Goal: Information Seeking & Learning: Learn about a topic

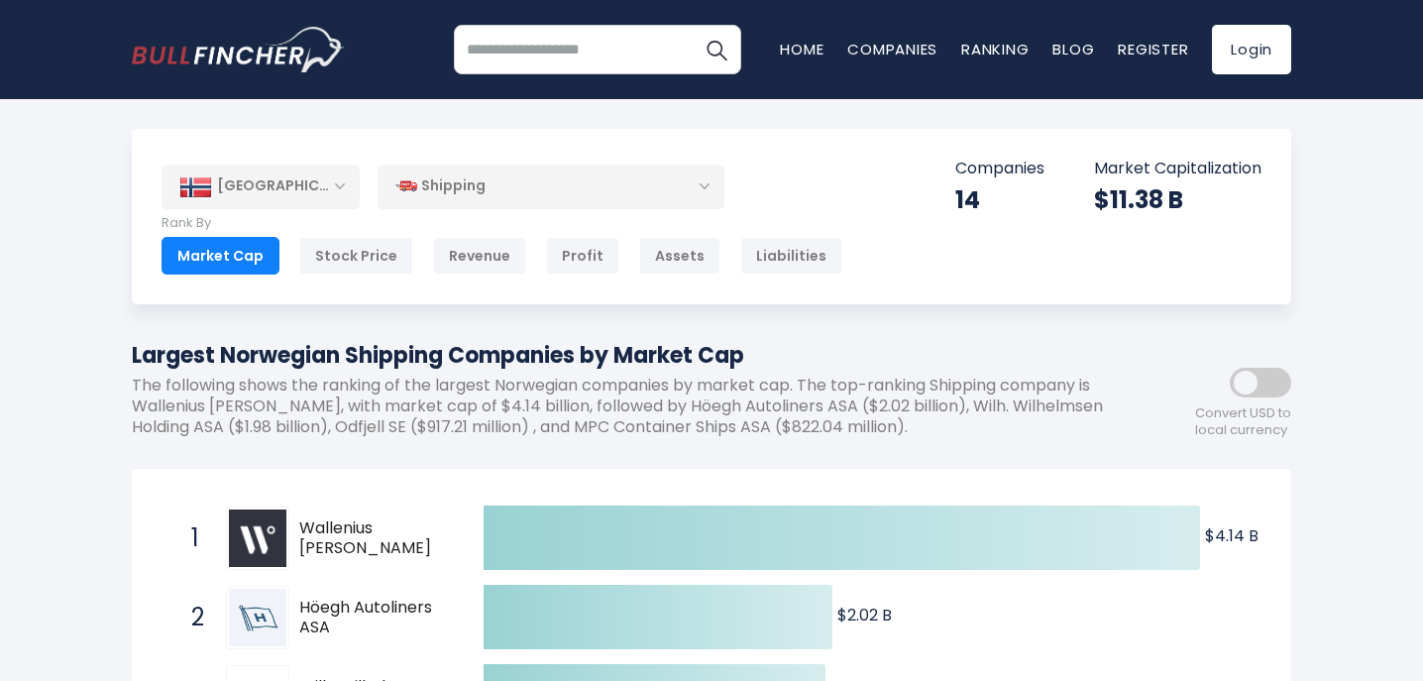
click at [1249, 384] on span at bounding box center [1260, 383] width 61 height 30
click at [630, 190] on div "Shipping" at bounding box center [551, 187] width 347 height 46
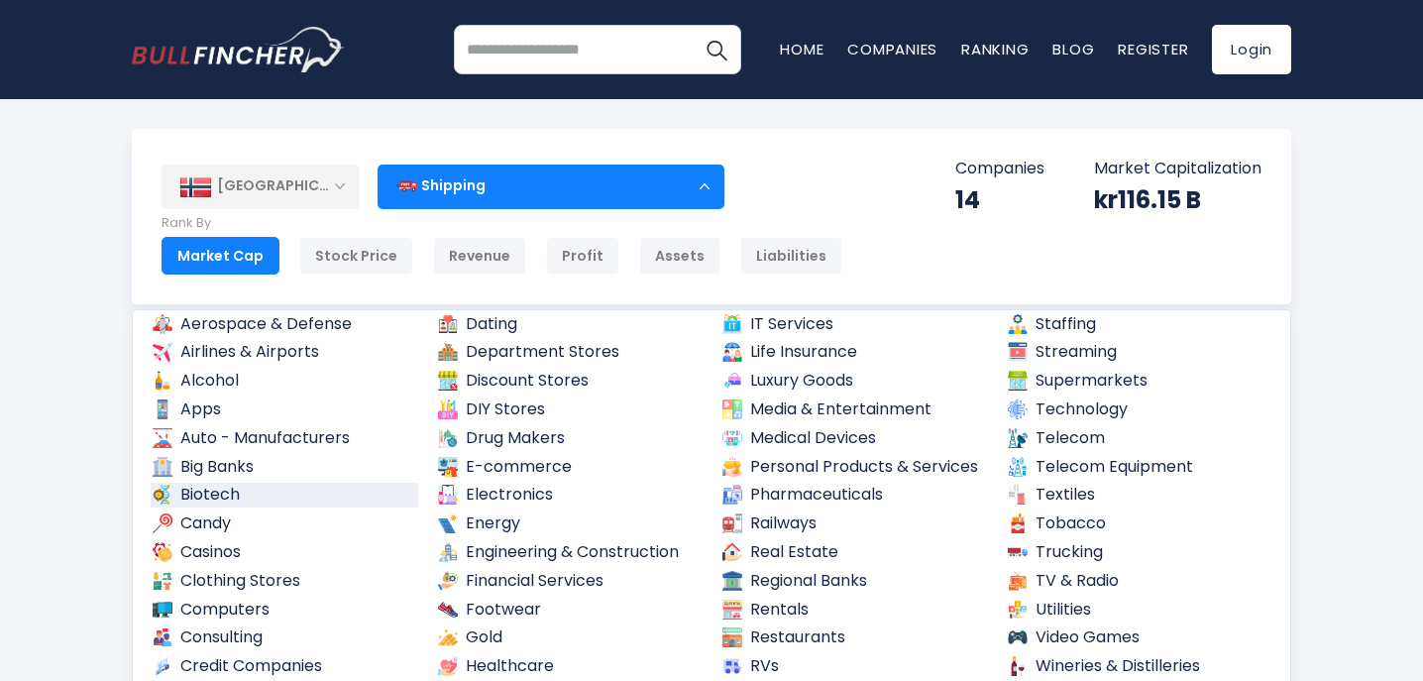
scroll to position [60, 0]
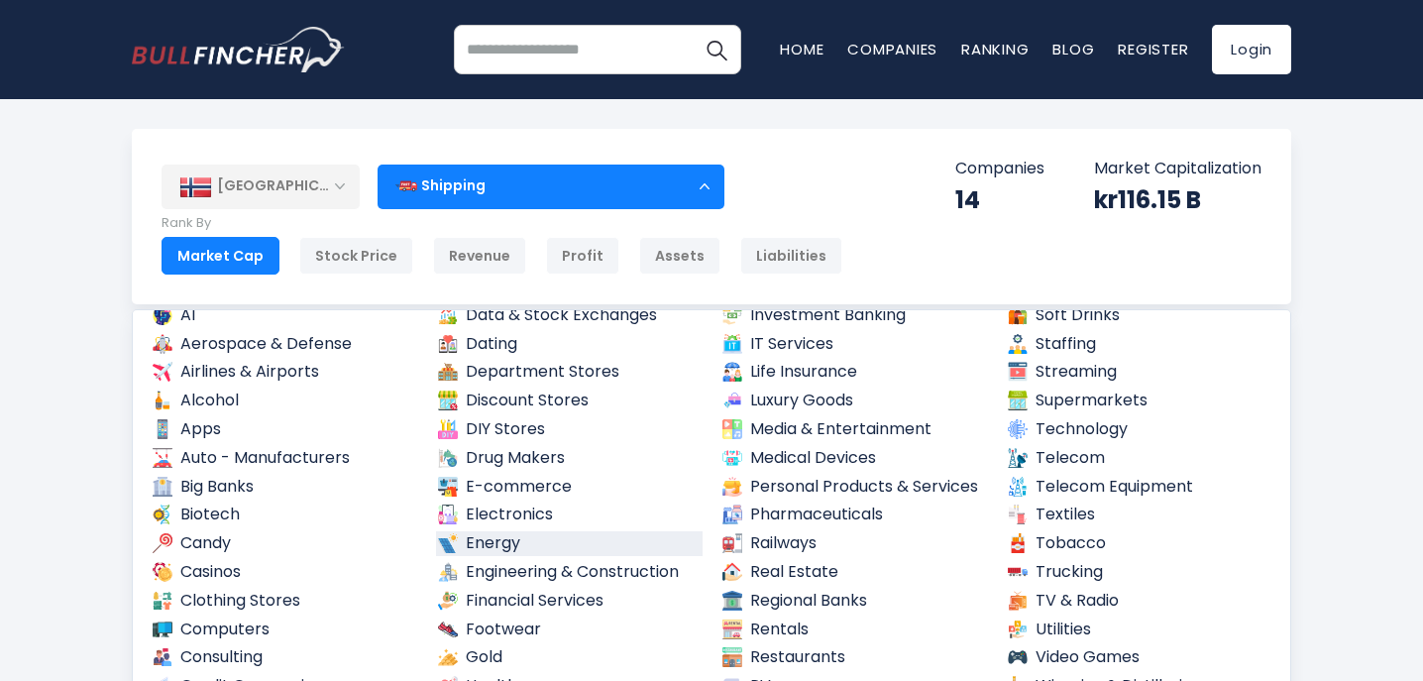
click at [482, 533] on link "Energy" at bounding box center [570, 543] width 268 height 25
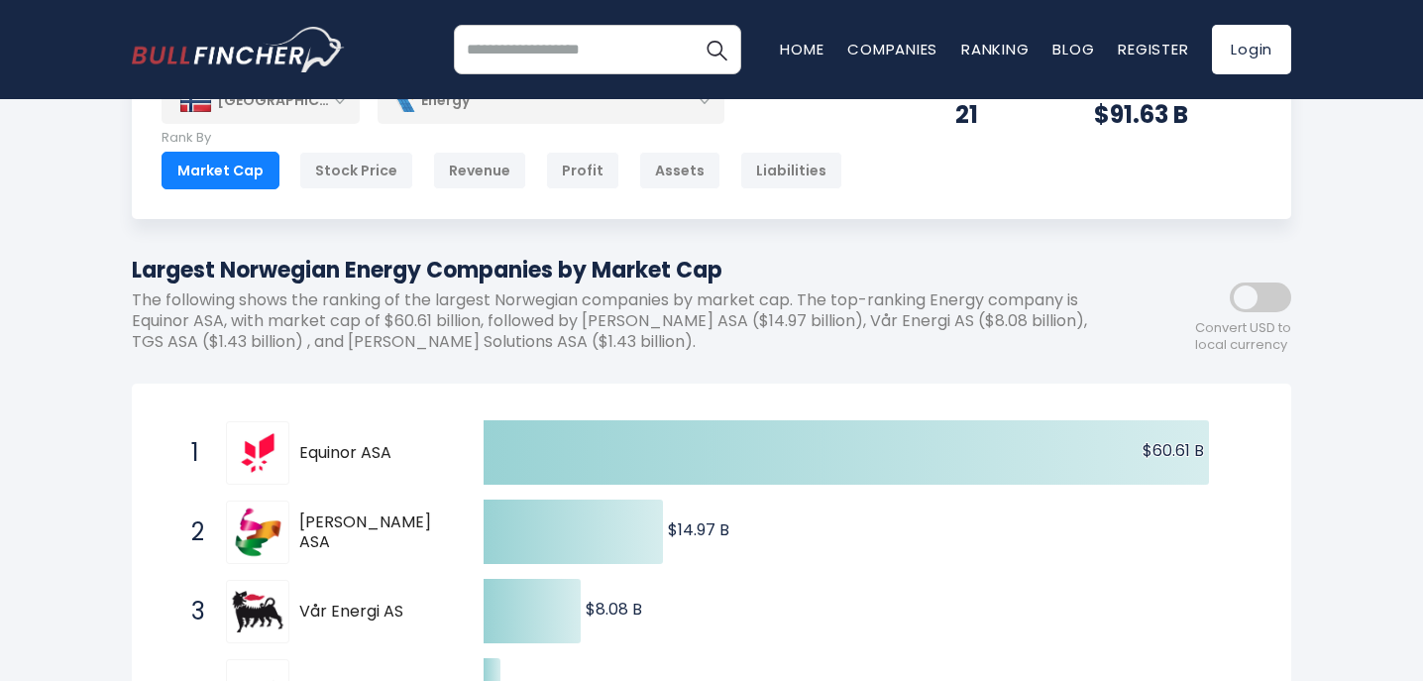
scroll to position [88, 0]
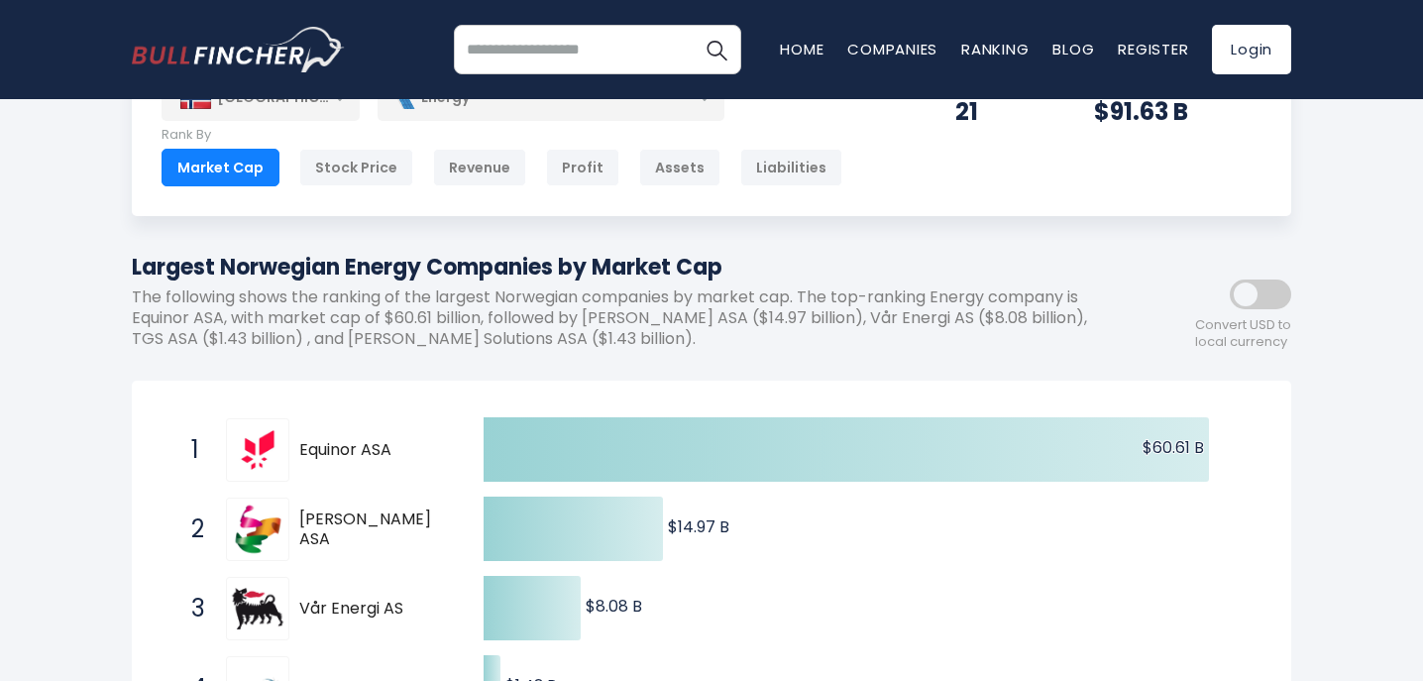
click at [1256, 300] on span at bounding box center [1260, 294] width 61 height 30
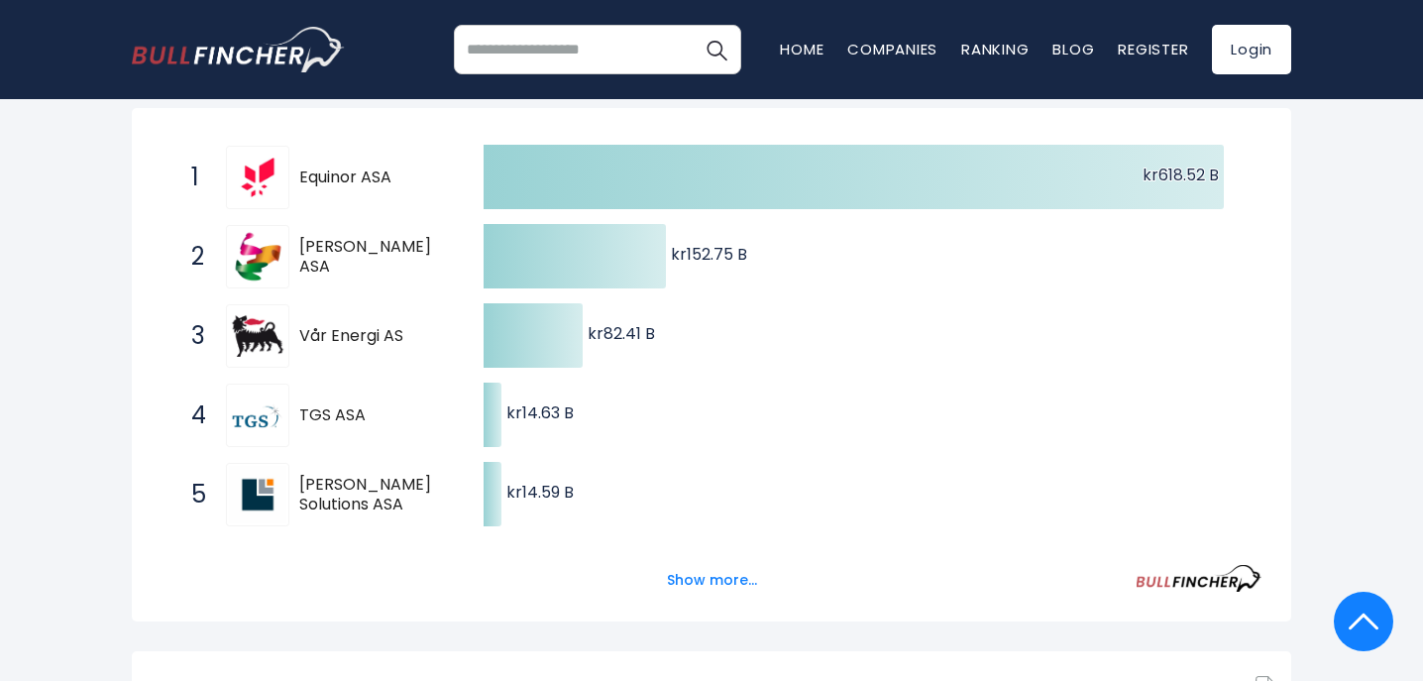
scroll to position [354, 0]
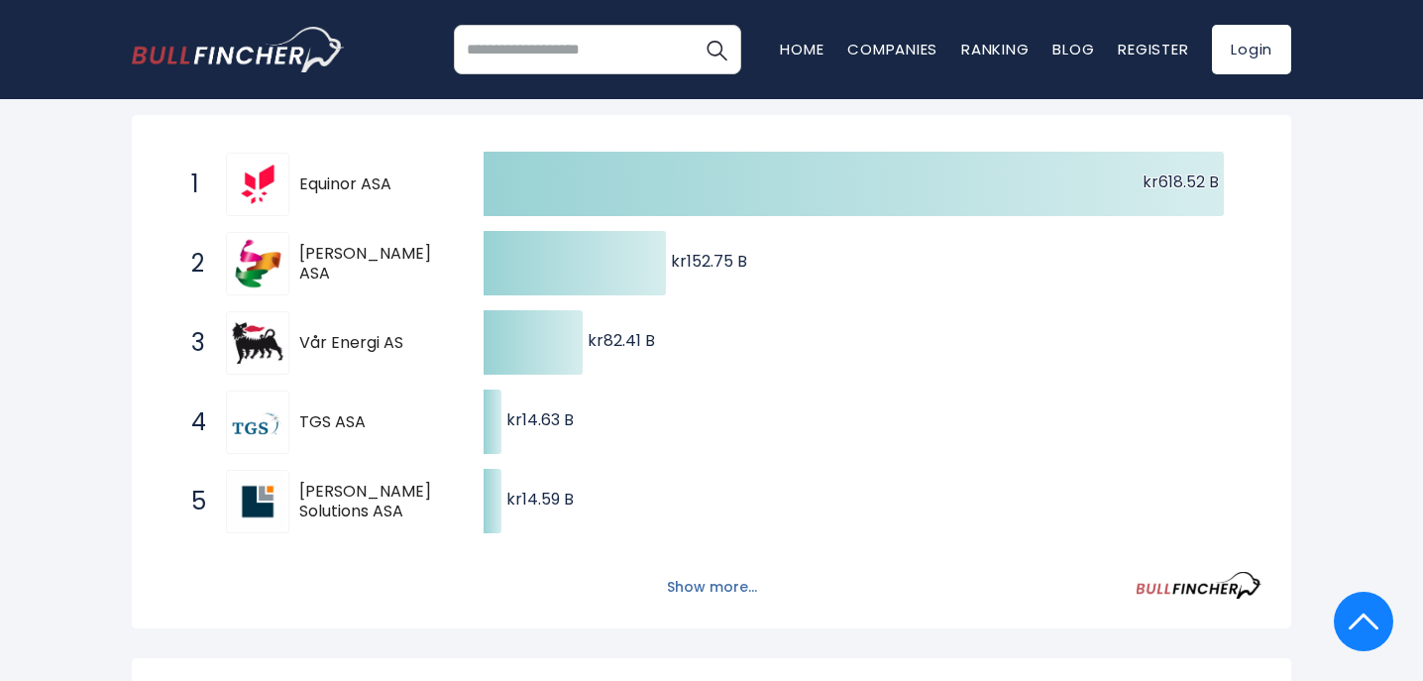
click at [704, 580] on button "Show more..." at bounding box center [712, 587] width 114 height 33
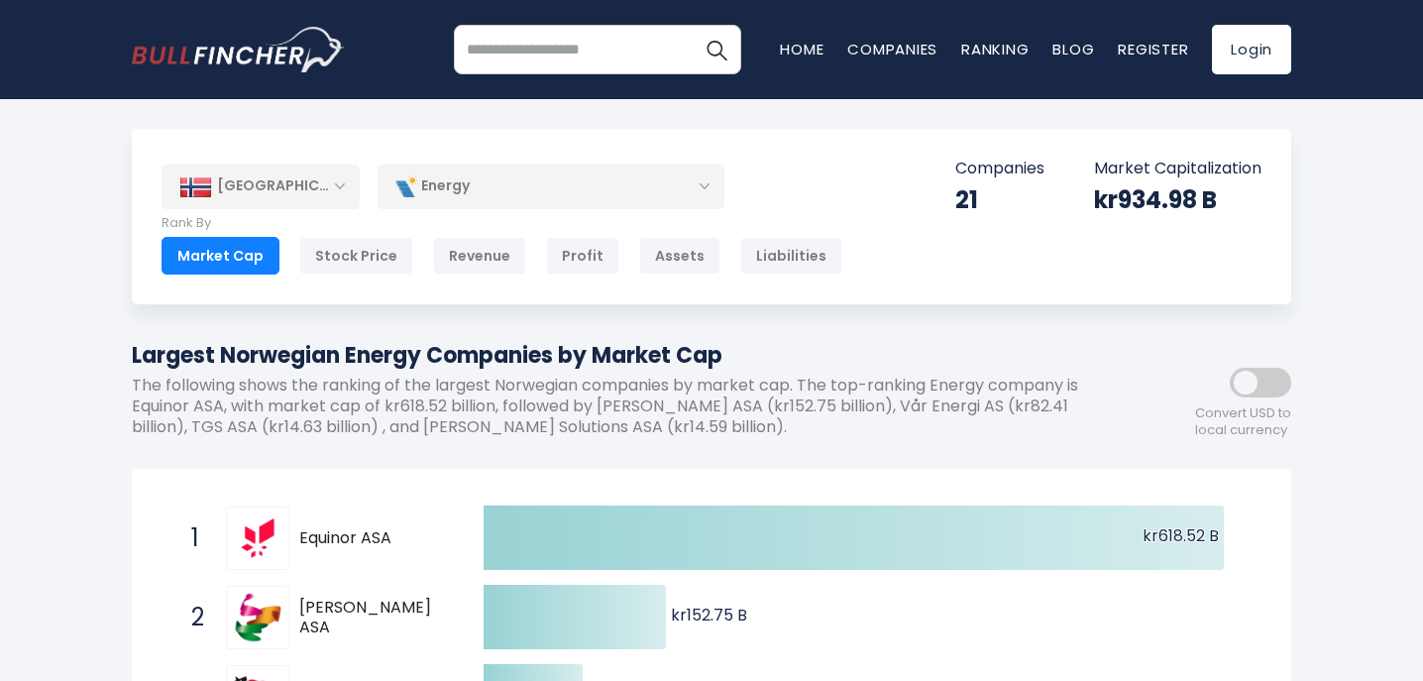
scroll to position [0, 0]
click at [299, 175] on div "[GEOGRAPHIC_DATA]" at bounding box center [261, 187] width 198 height 44
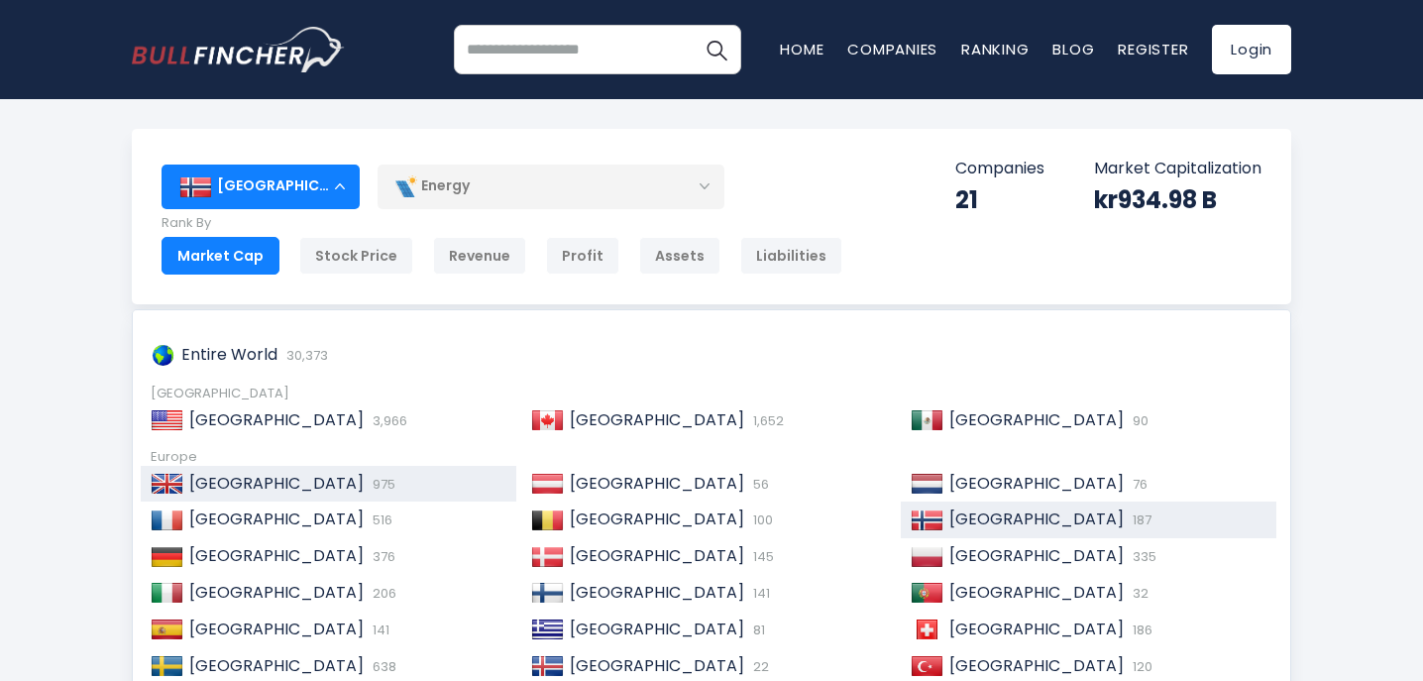
click at [261, 475] on span "[GEOGRAPHIC_DATA]" at bounding box center [276, 483] width 174 height 23
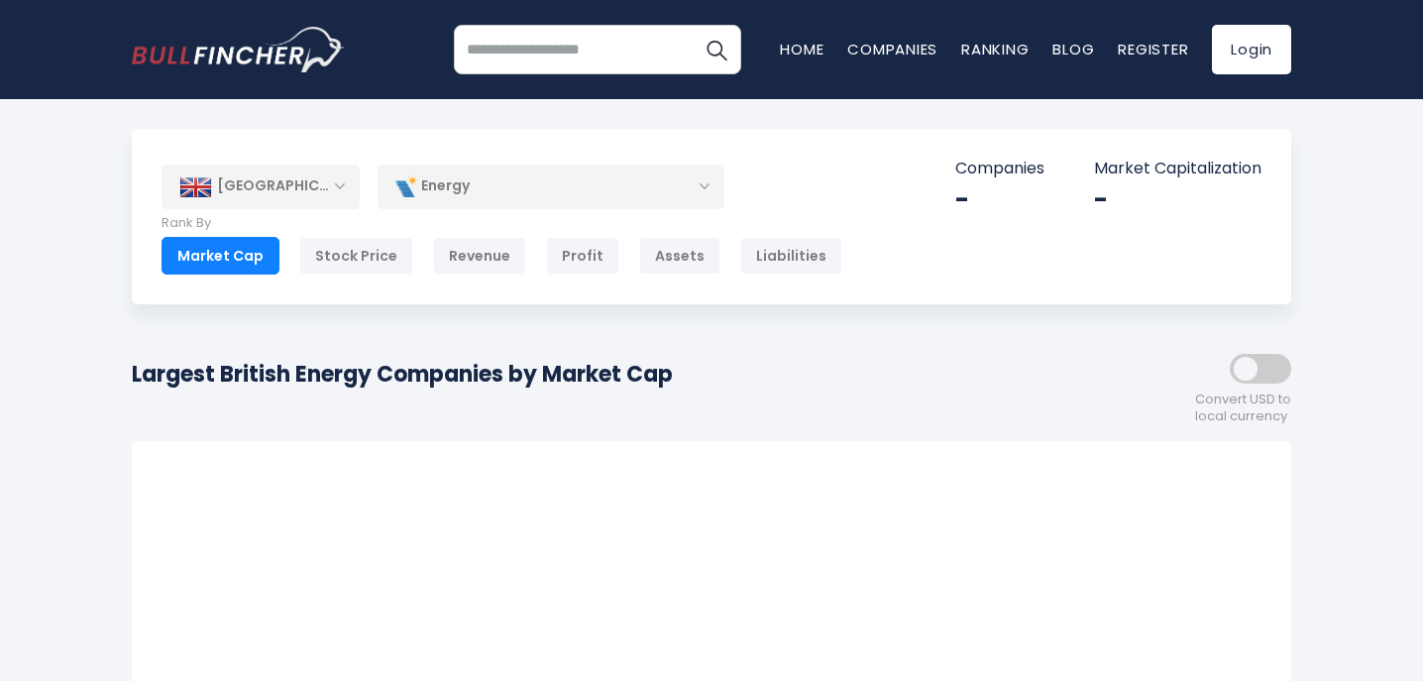
click at [531, 190] on div "Energy" at bounding box center [551, 187] width 347 height 46
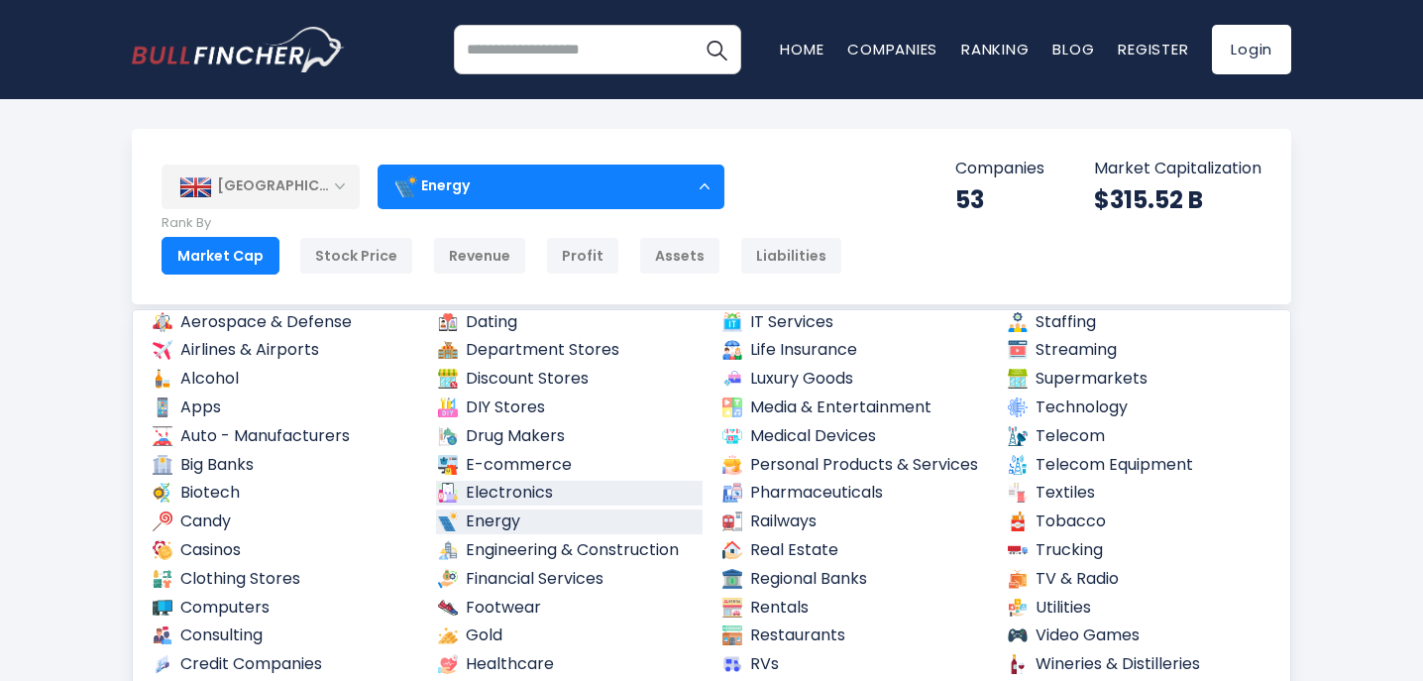
scroll to position [98, 0]
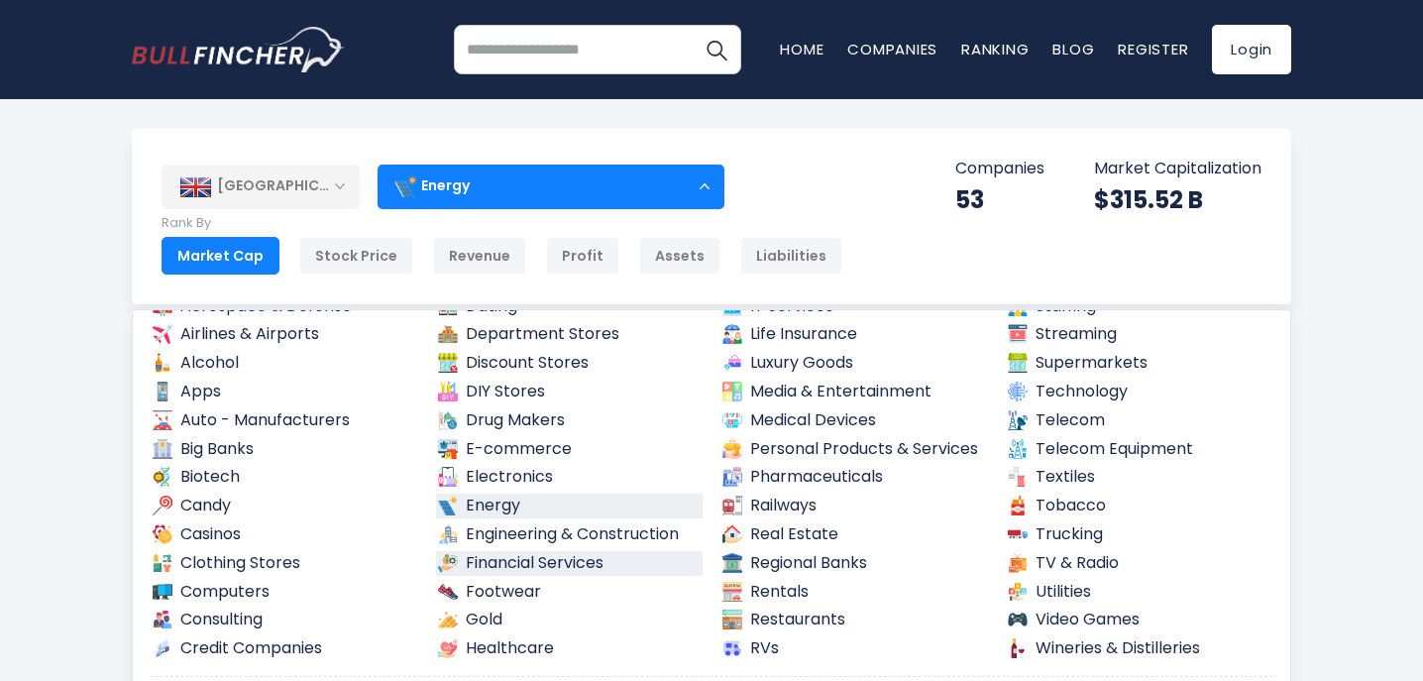
click at [515, 551] on link "Financial Services" at bounding box center [570, 563] width 268 height 25
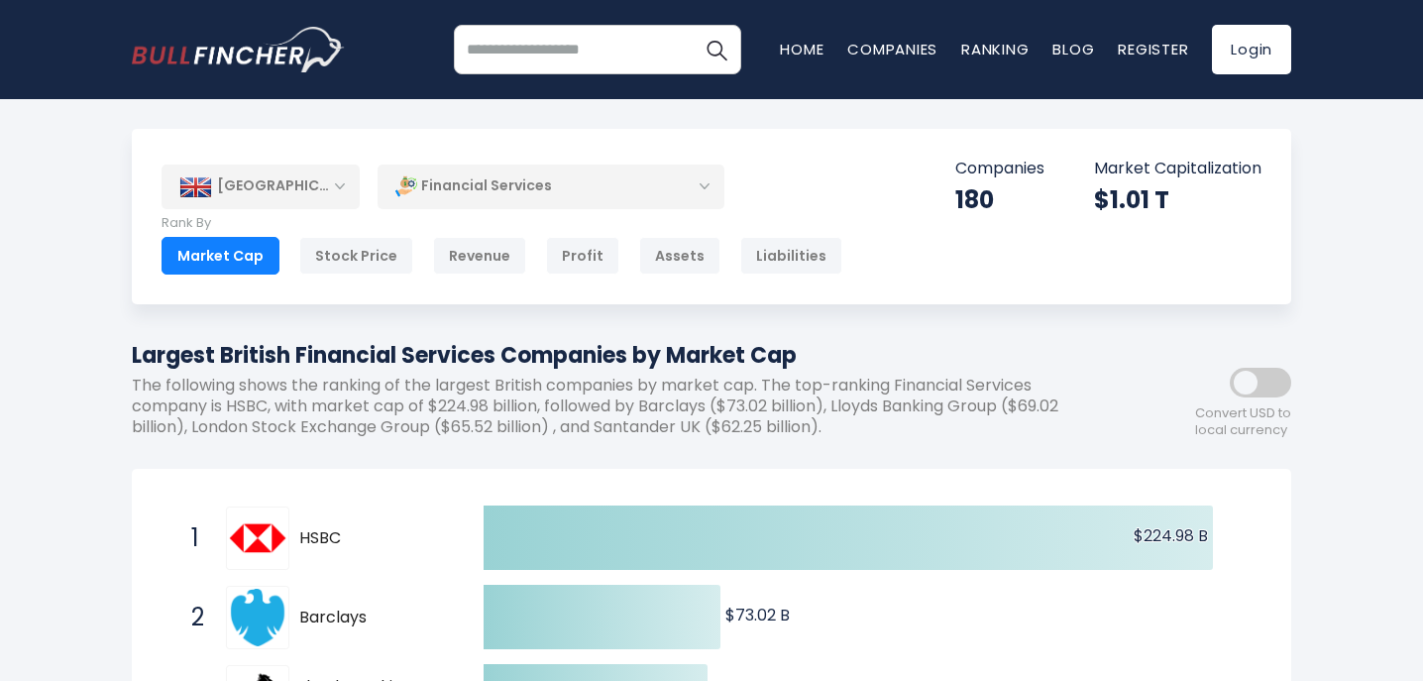
click at [588, 186] on div "Financial Services" at bounding box center [551, 187] width 347 height 46
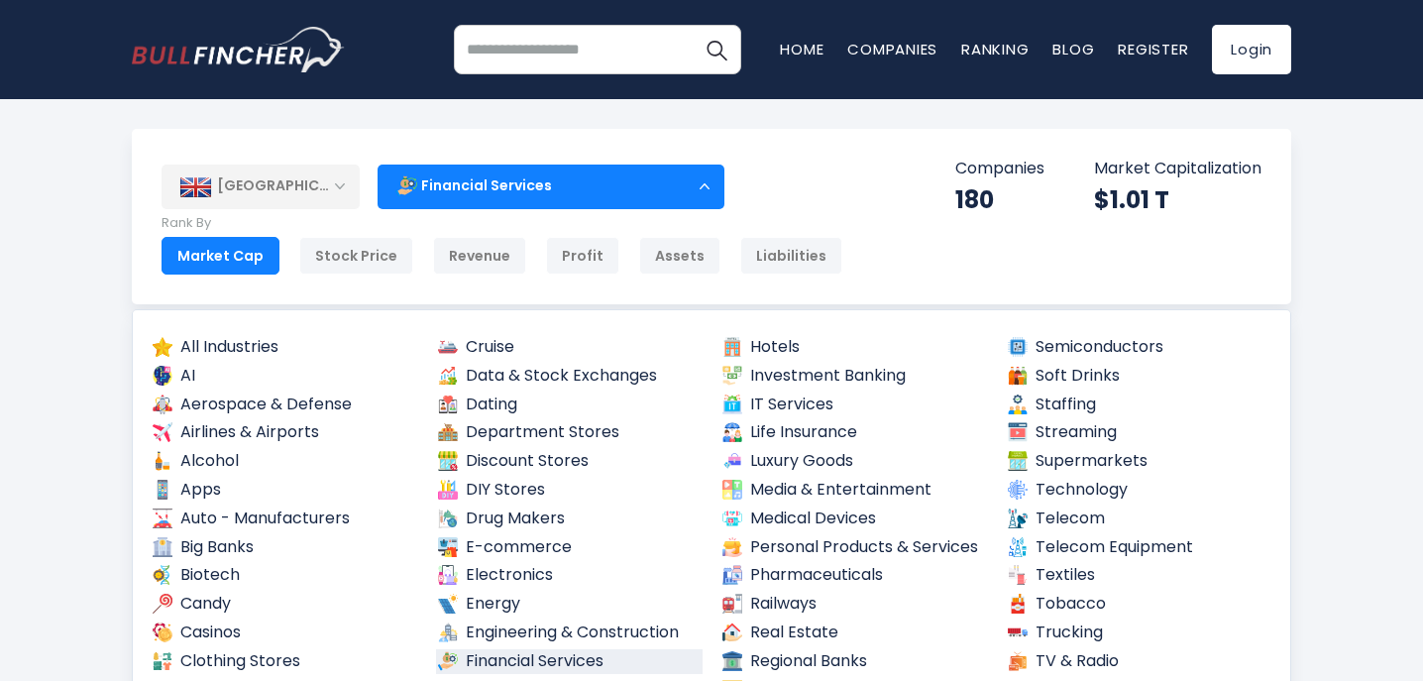
click at [311, 189] on div "[GEOGRAPHIC_DATA]" at bounding box center [261, 187] width 198 height 44
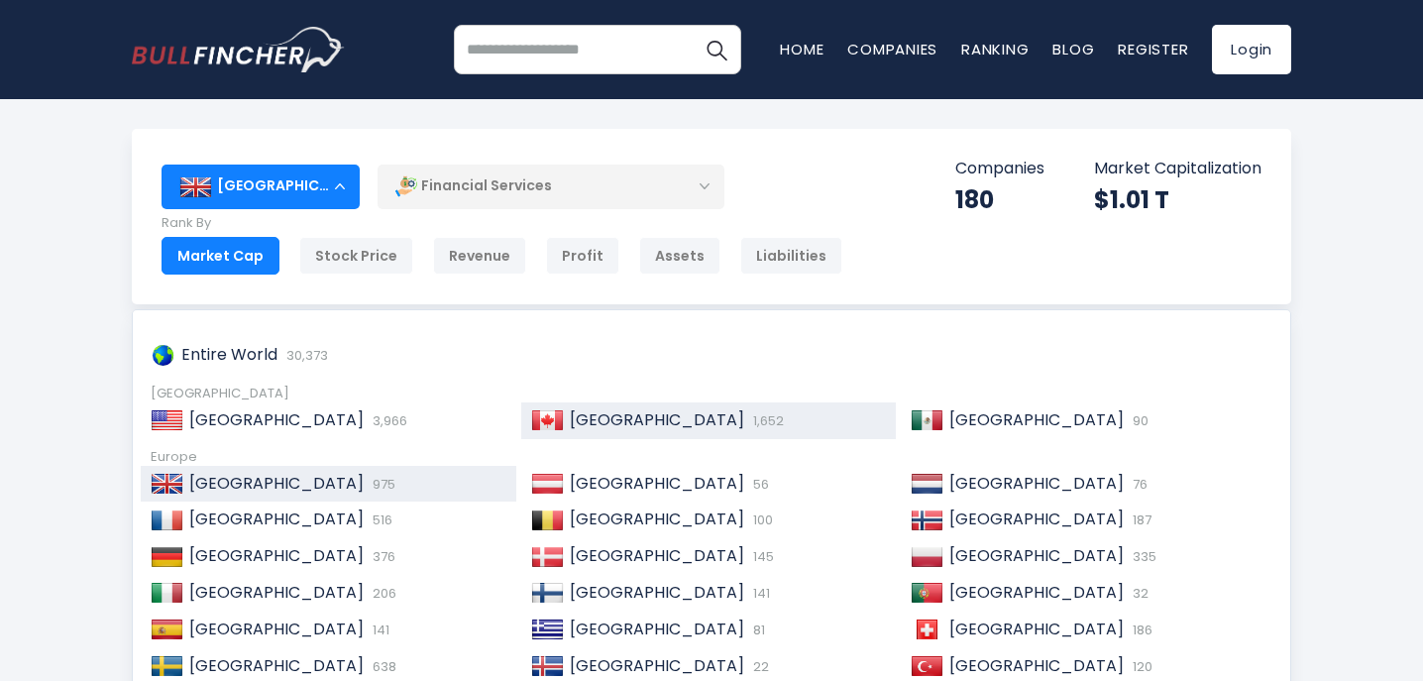
click at [547, 415] on img at bounding box center [547, 420] width 33 height 20
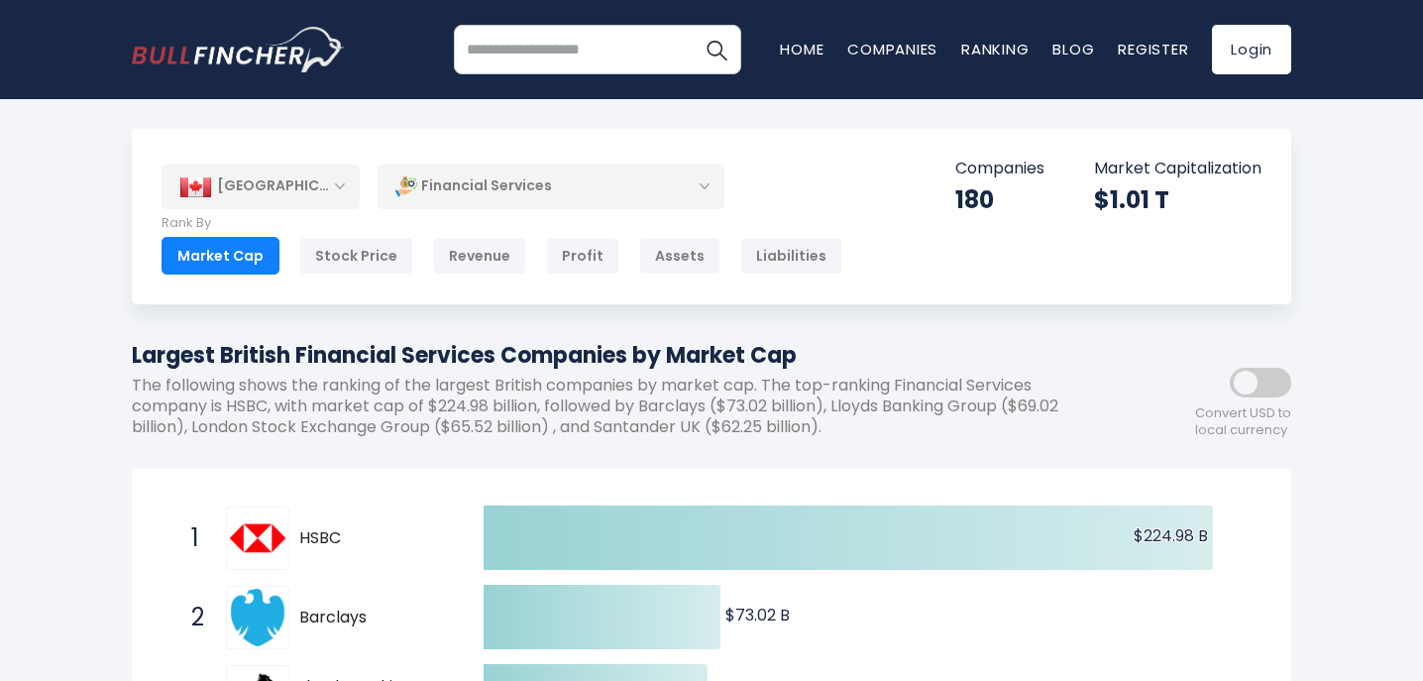
click at [559, 185] on div "Financial Services" at bounding box center [551, 187] width 347 height 46
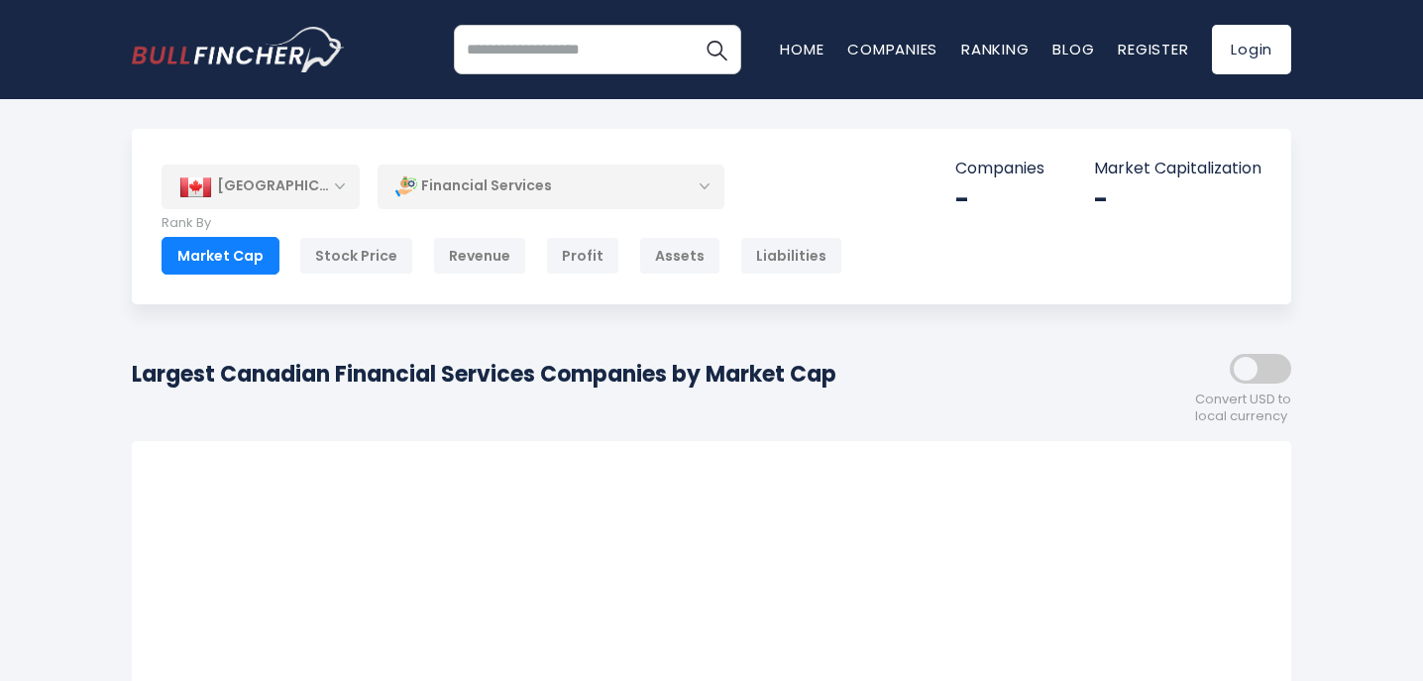
click at [553, 193] on div "Financial Services" at bounding box center [551, 187] width 347 height 46
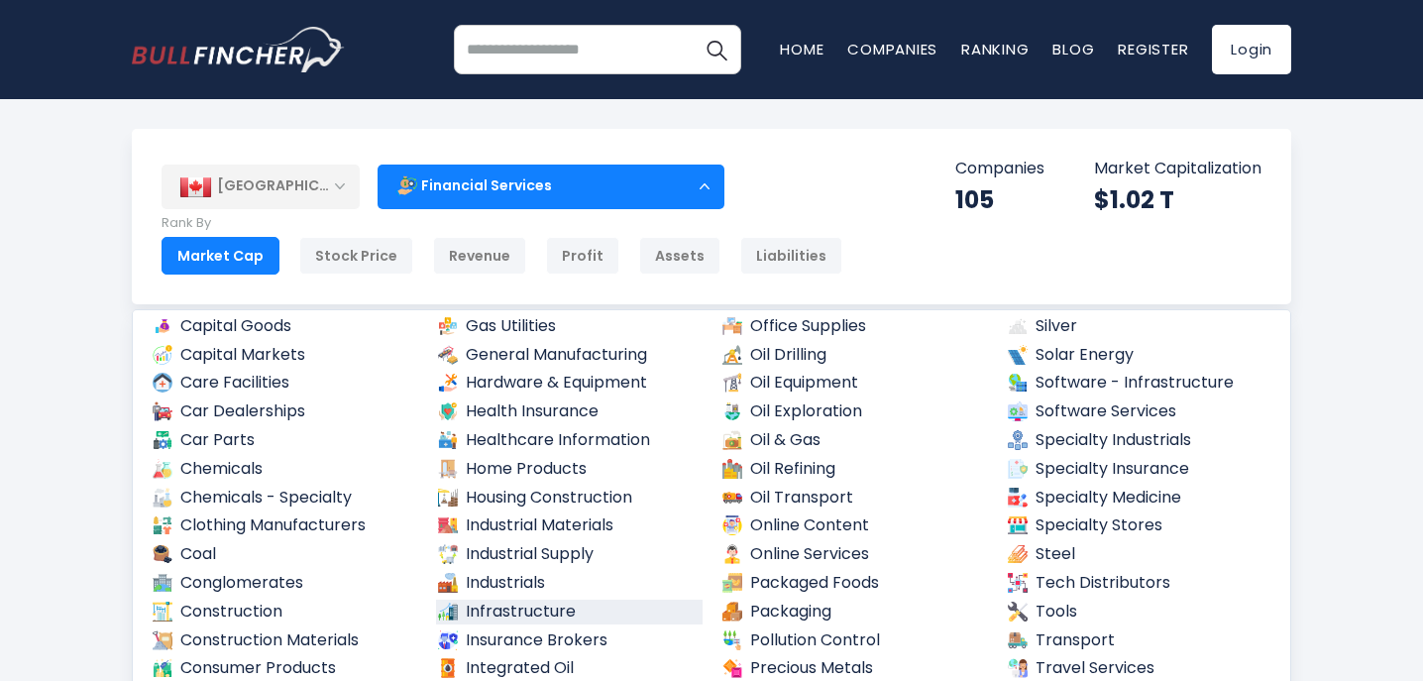
scroll to position [645, 0]
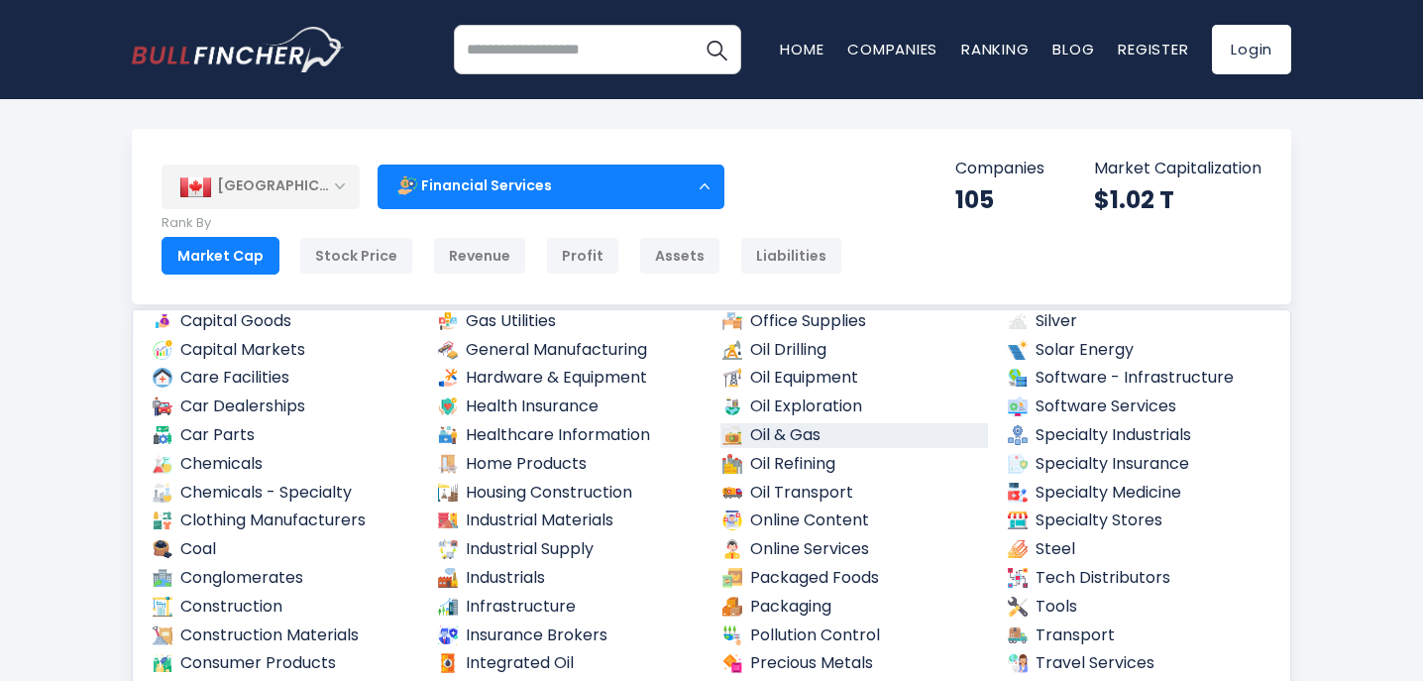
click at [787, 439] on link "Oil & Gas" at bounding box center [854, 435] width 268 height 25
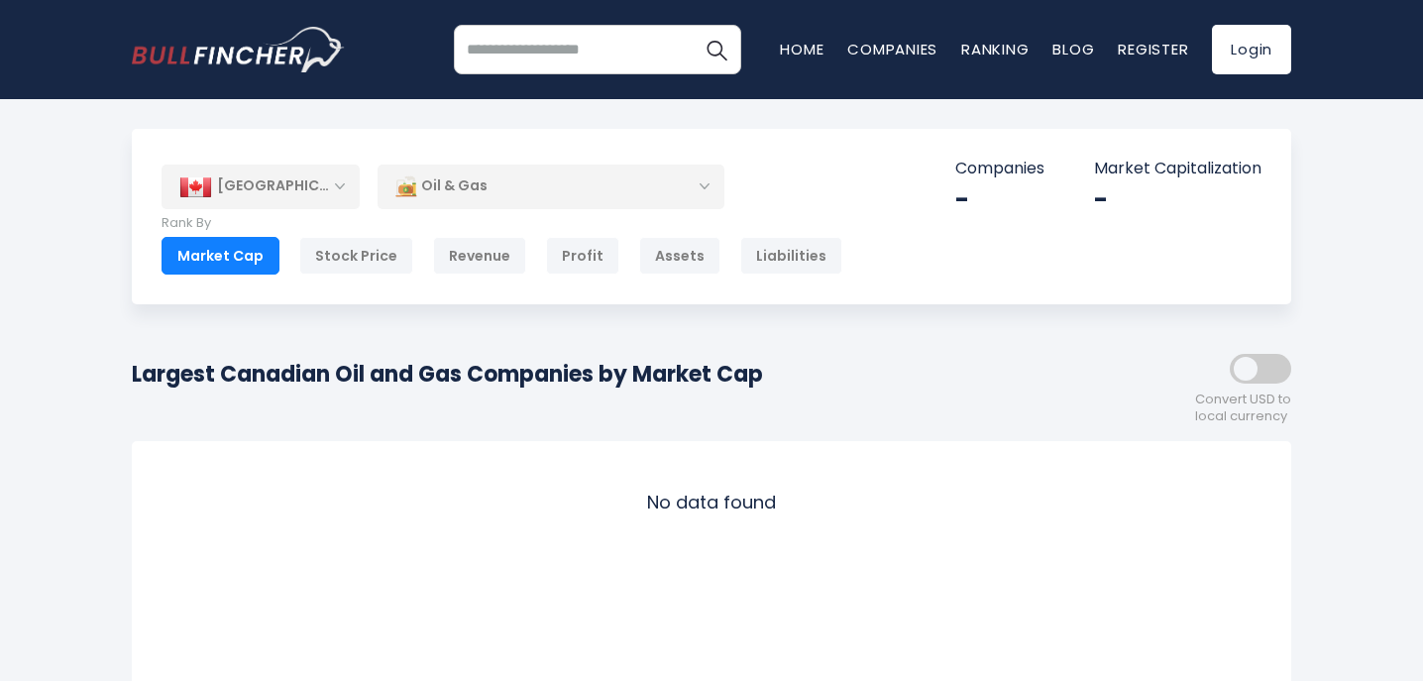
click at [624, 184] on div "Oil & Gas" at bounding box center [551, 187] width 347 height 46
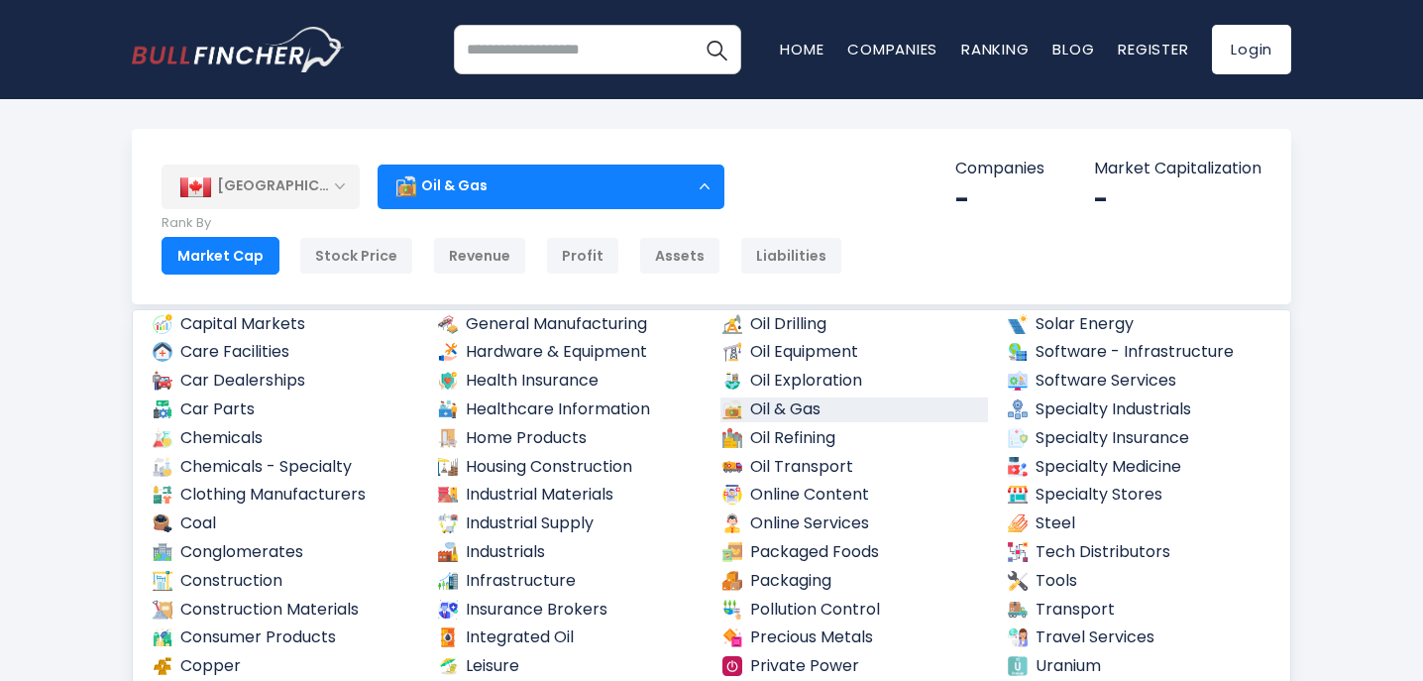
scroll to position [670, 0]
click at [786, 384] on link "Oil Exploration" at bounding box center [854, 382] width 268 height 25
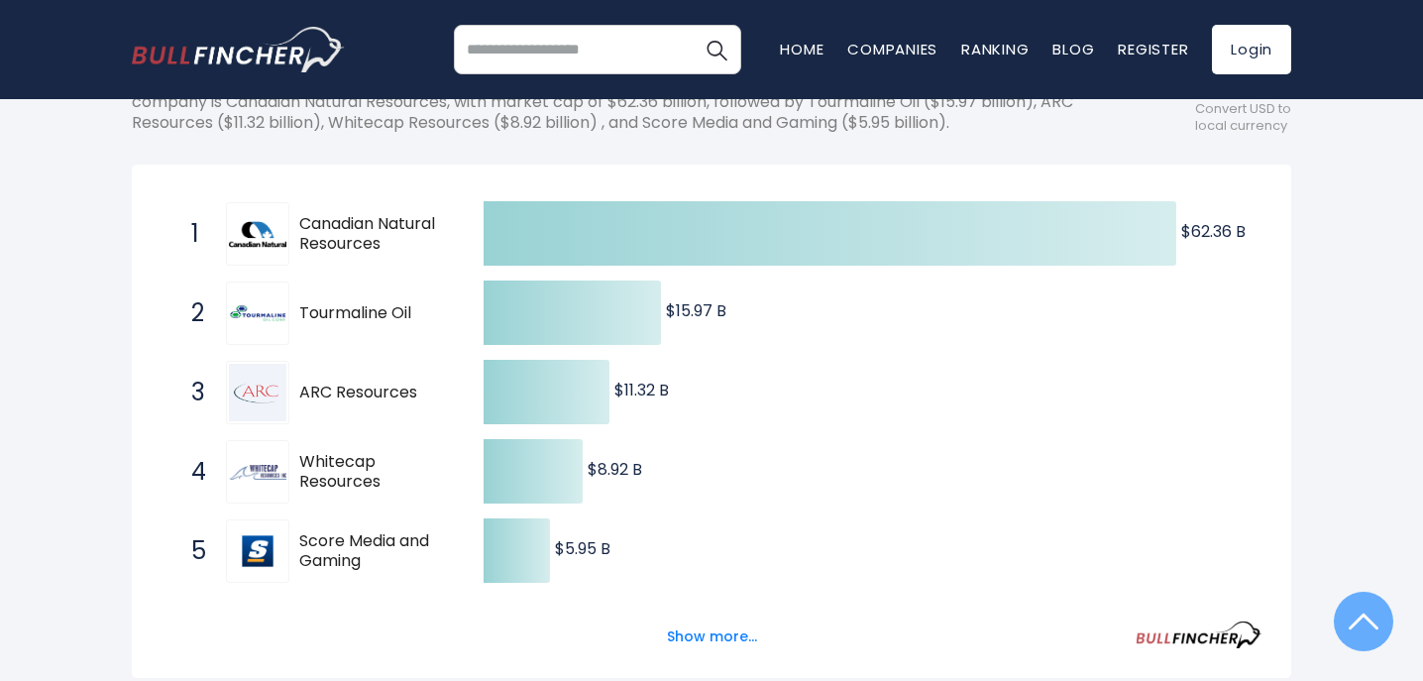
scroll to position [319, 0]
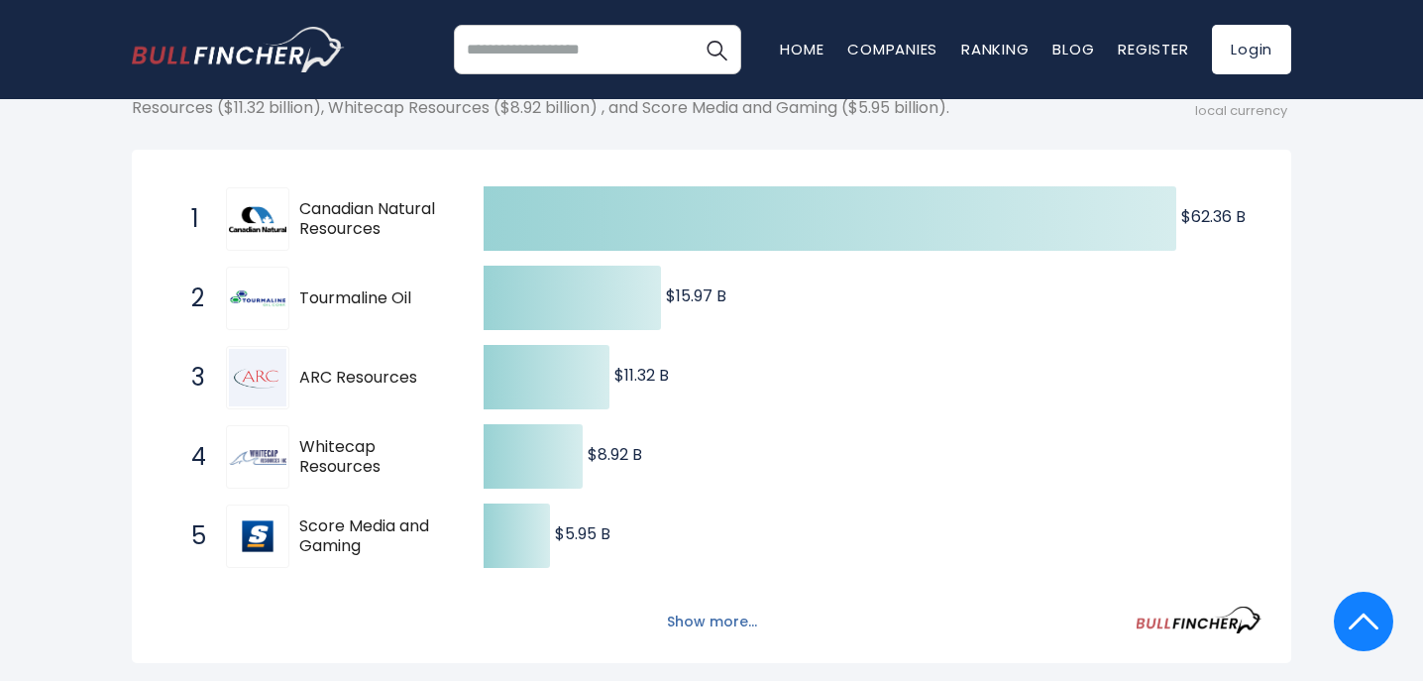
click at [686, 605] on button "Show more..." at bounding box center [712, 621] width 114 height 33
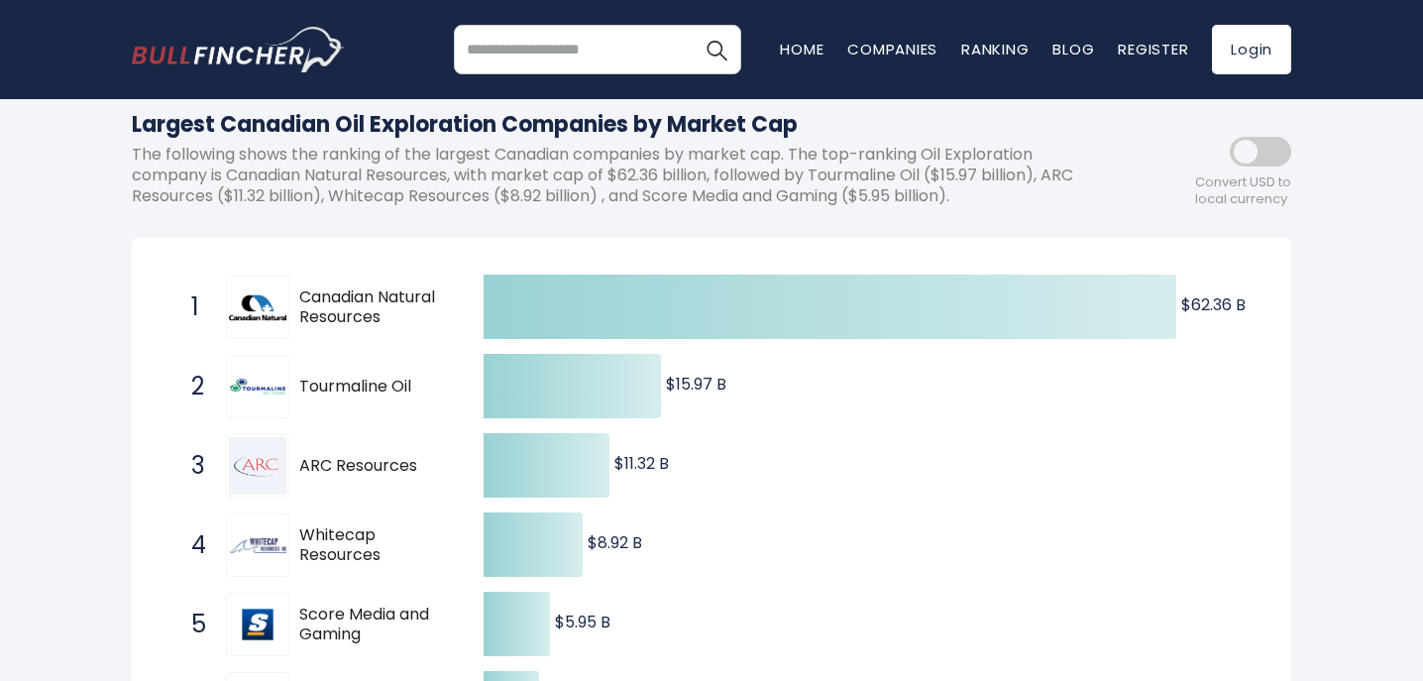
scroll to position [222, 0]
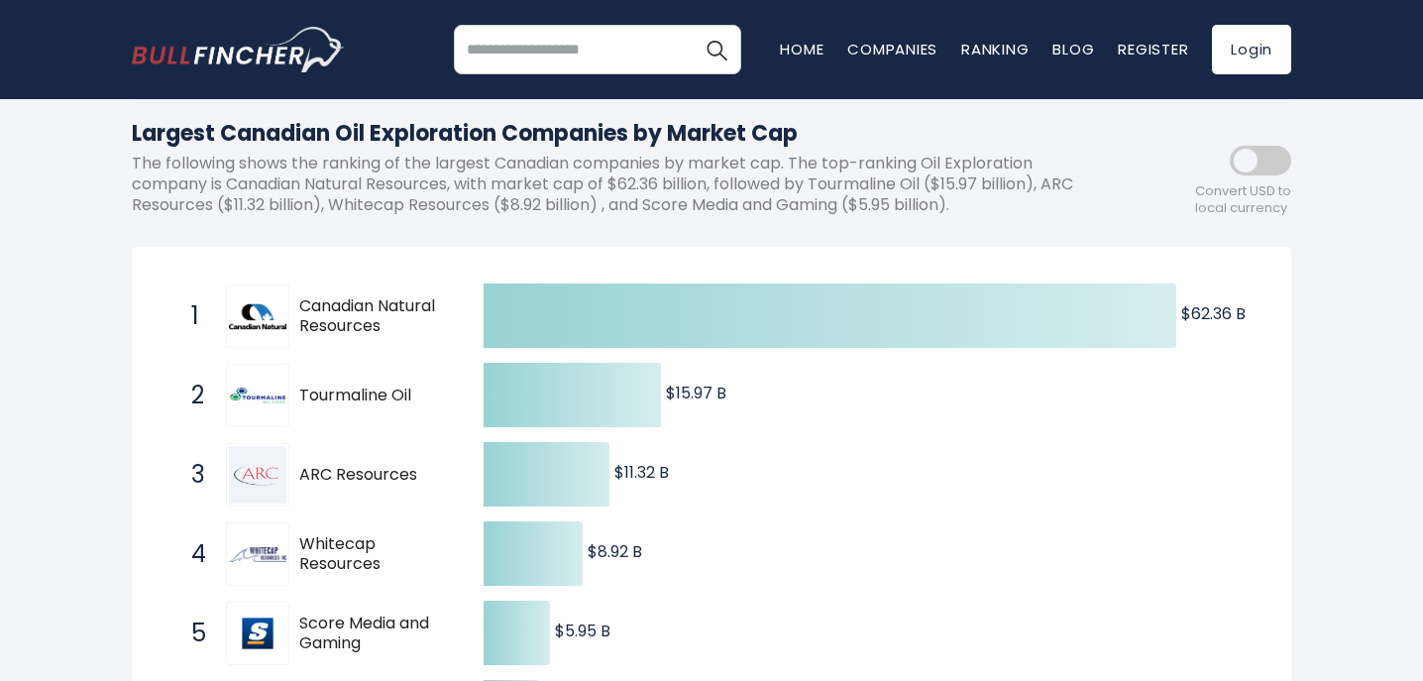
click at [1253, 149] on span at bounding box center [1260, 161] width 61 height 30
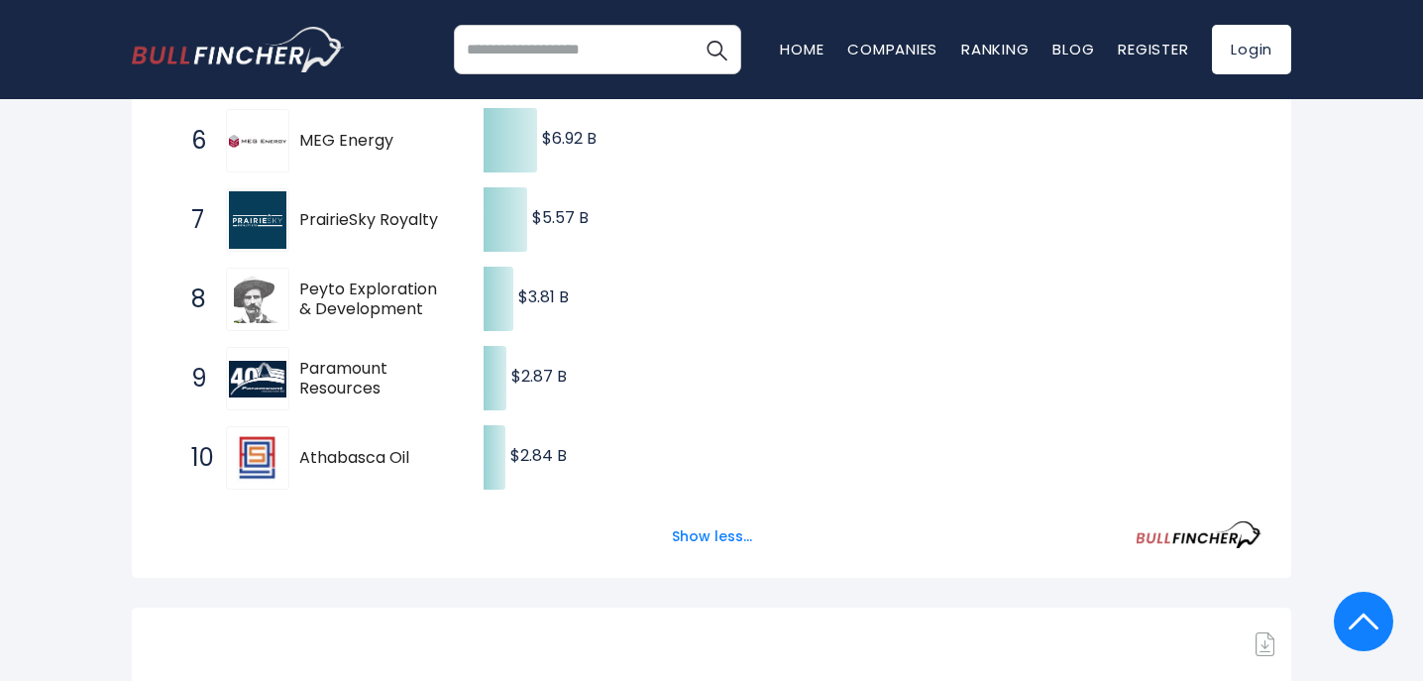
scroll to position [812, 0]
